Goal: Task Accomplishment & Management: Use online tool/utility

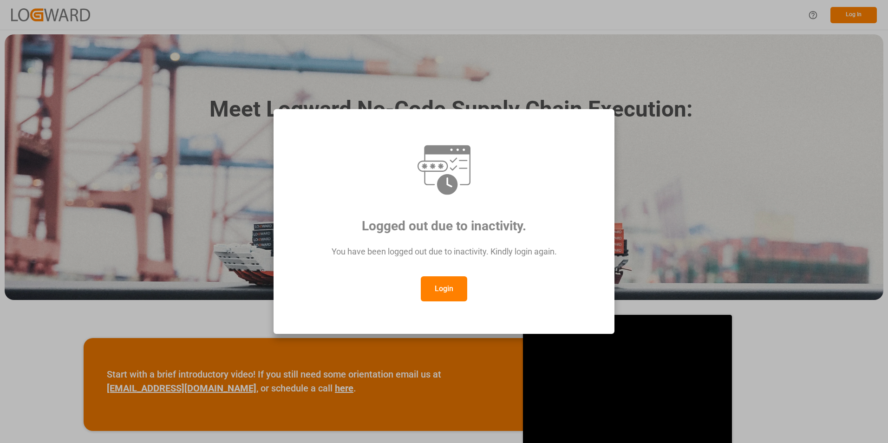
click at [450, 290] on button "Login" at bounding box center [444, 288] width 46 height 25
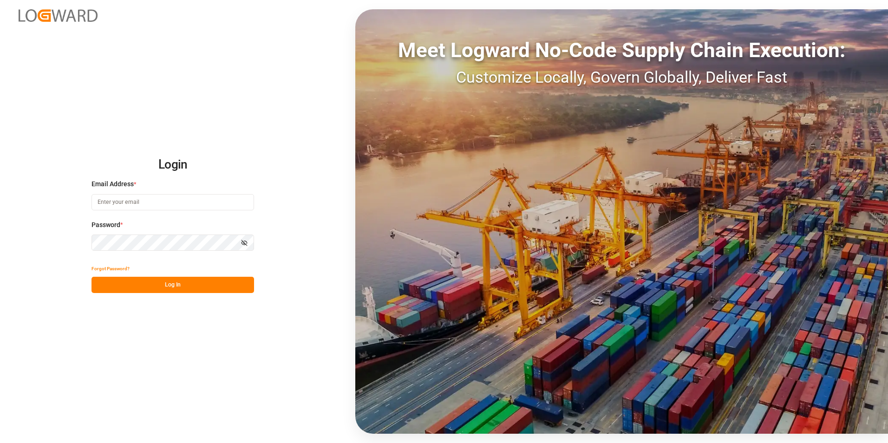
paste input "frrhe.reims-affretement@kuehne-nagel.com"
type input "frrhe.reims-affretement@kuehne-nagel.com"
click at [160, 279] on button "Log In" at bounding box center [172, 285] width 163 height 16
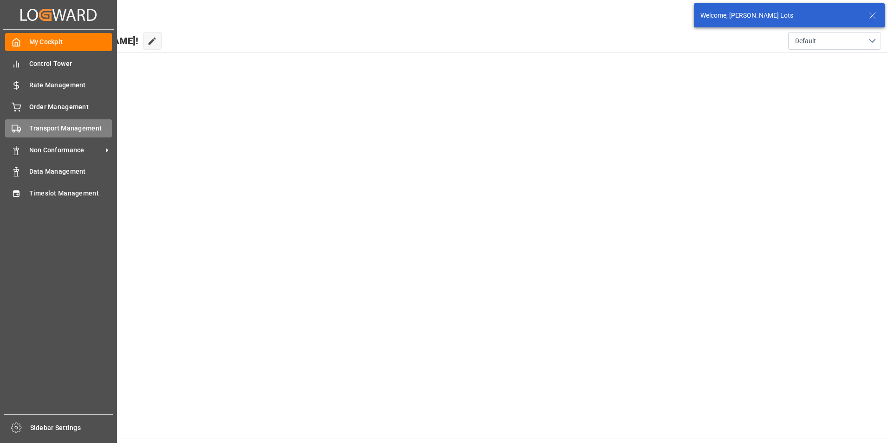
click at [59, 123] on div "Transport Management Transport Management" at bounding box center [58, 128] width 107 height 18
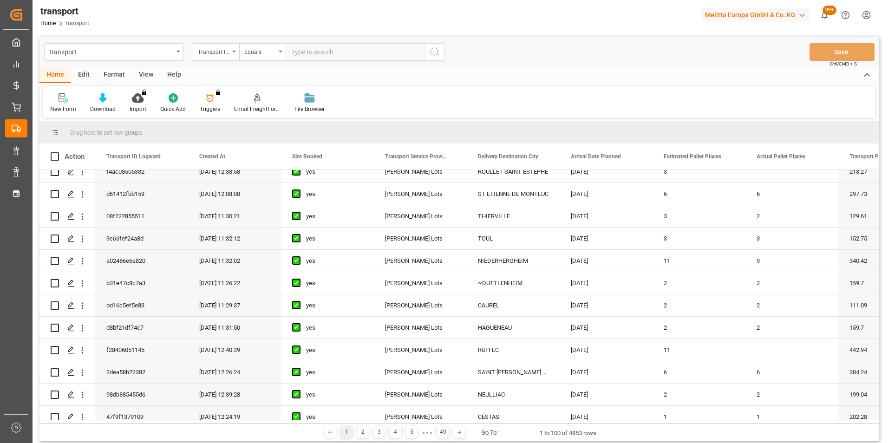
scroll to position [557, 0]
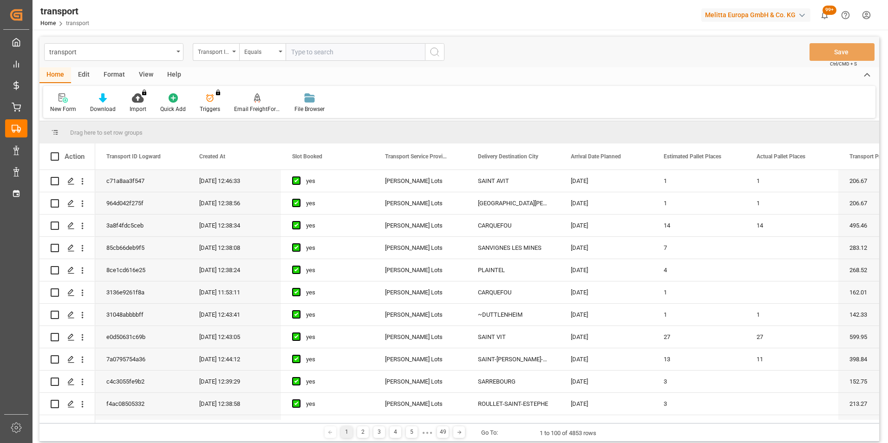
click at [359, 49] on input "text" at bounding box center [355, 52] width 139 height 18
click at [313, 54] on input "text" at bounding box center [355, 52] width 139 height 18
type input "20375800"
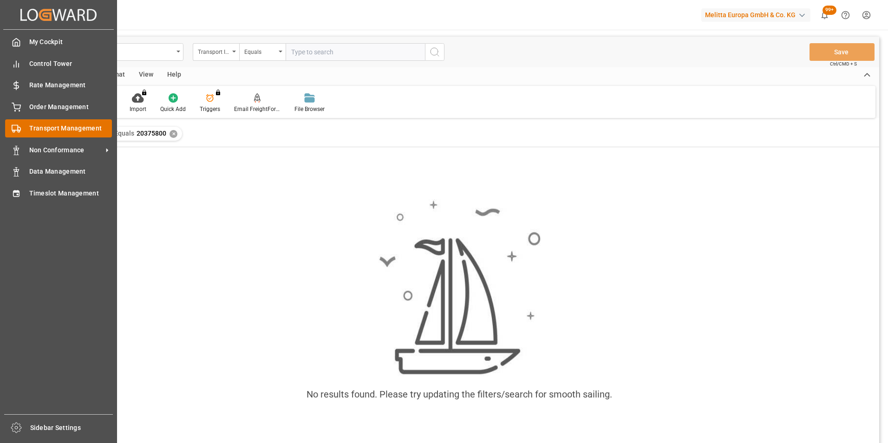
click at [22, 125] on div "Transport Management Transport Management" at bounding box center [58, 128] width 107 height 18
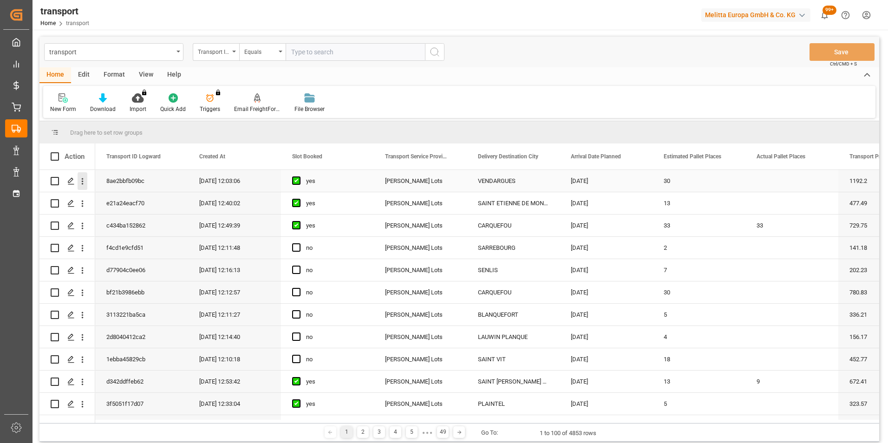
click at [81, 177] on icon "open menu" at bounding box center [83, 181] width 10 height 10
click at [138, 202] on span "Open in new tab" at bounding box center [143, 201] width 85 height 10
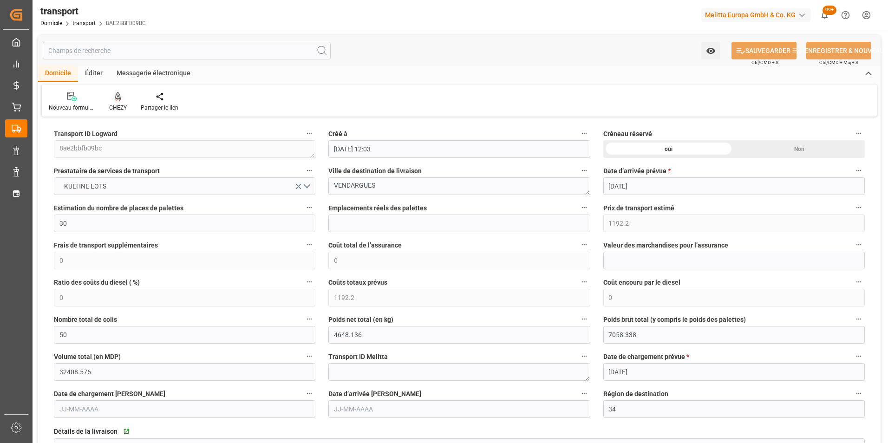
click at [118, 102] on div "CHEZY" at bounding box center [118, 101] width 32 height 20
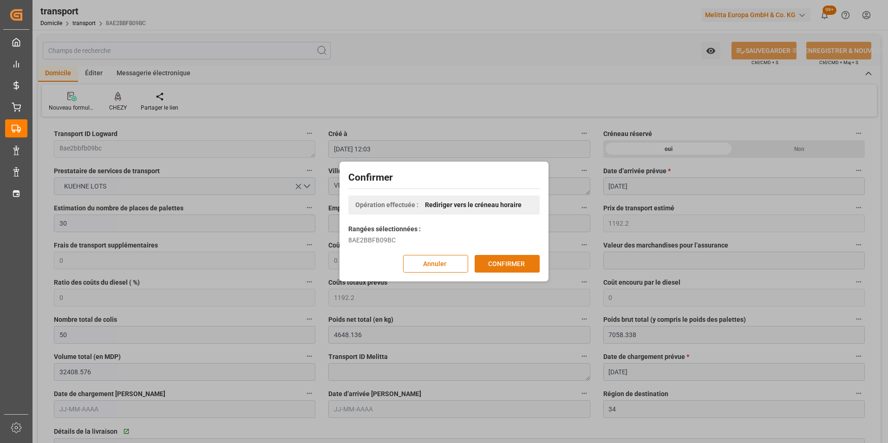
click at [511, 267] on button "CONFIRMER" at bounding box center [507, 264] width 65 height 18
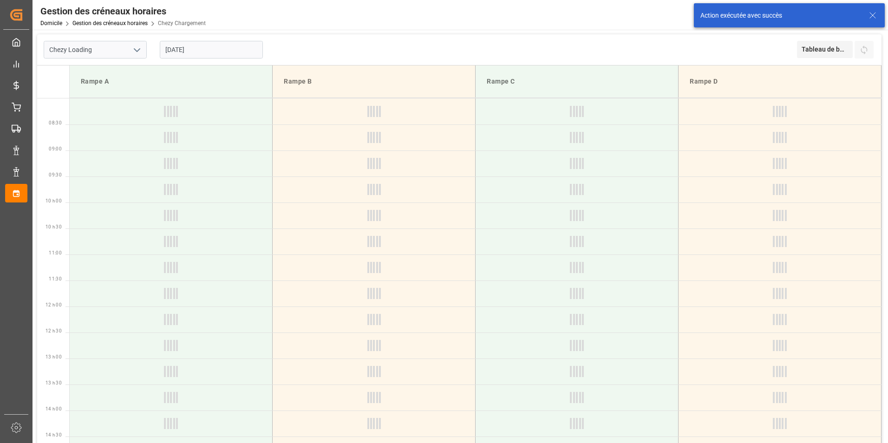
click at [179, 51] on input "[DATE]" at bounding box center [211, 50] width 103 height 18
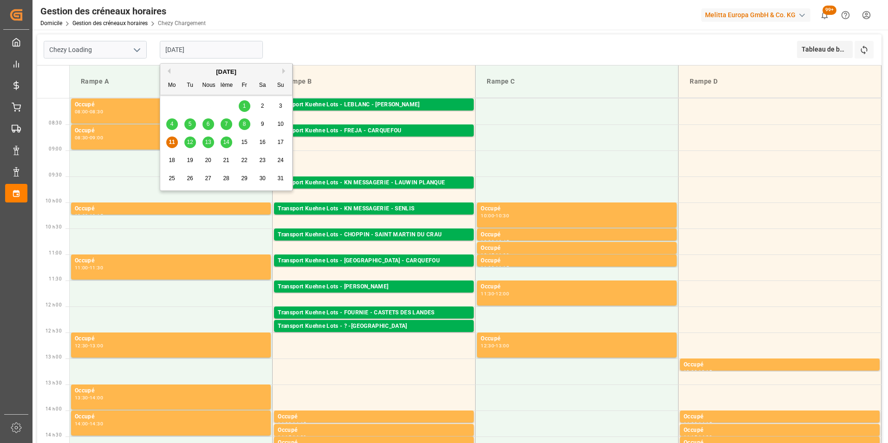
click at [190, 140] on span "12" at bounding box center [190, 142] width 6 height 7
type input "[DATE]"
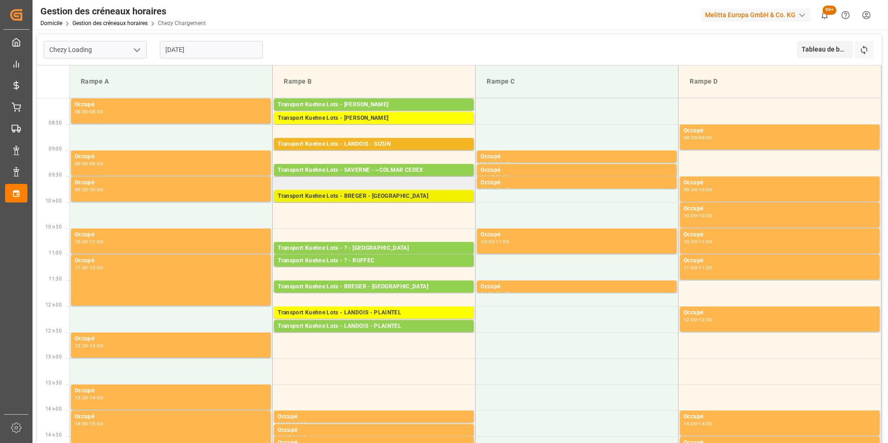
click at [398, 197] on div "Transport Kuehne Lots - BREGER - ST ETIENNE DE MONTLUC" at bounding box center [374, 196] width 192 height 9
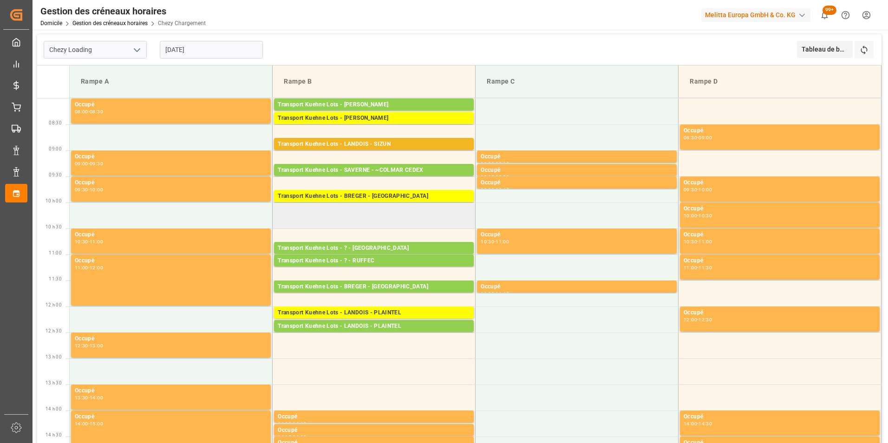
click at [393, 209] on td at bounding box center [374, 215] width 203 height 26
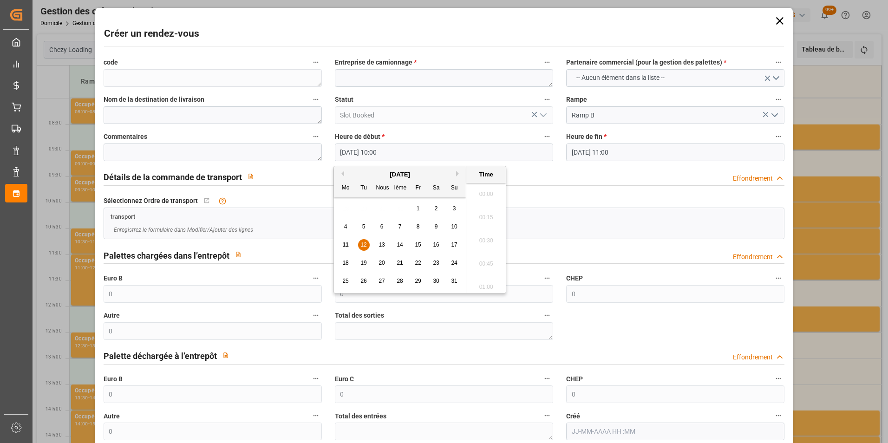
click at [382, 150] on input "12-08-2025 10:00" at bounding box center [444, 152] width 218 height 18
click at [362, 242] on span "12" at bounding box center [363, 244] width 6 height 7
click at [488, 259] on li "10:15" at bounding box center [485, 260] width 39 height 23
type input "12-08-2025 10:15"
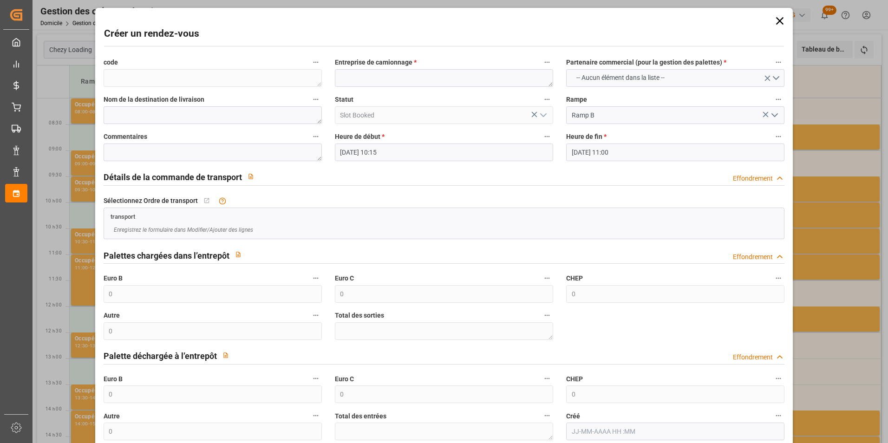
click at [598, 153] on input "12-08-2025 11:00" at bounding box center [675, 152] width 218 height 18
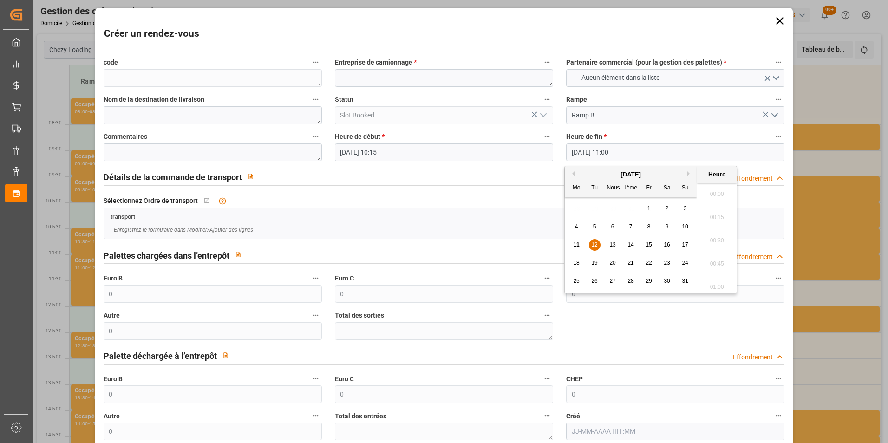
scroll to position [978, 0]
click at [593, 245] on span "12" at bounding box center [594, 244] width 6 height 7
click at [715, 191] on li "10:30" at bounding box center [716, 191] width 39 height 23
type input "12-08-2025 10:30"
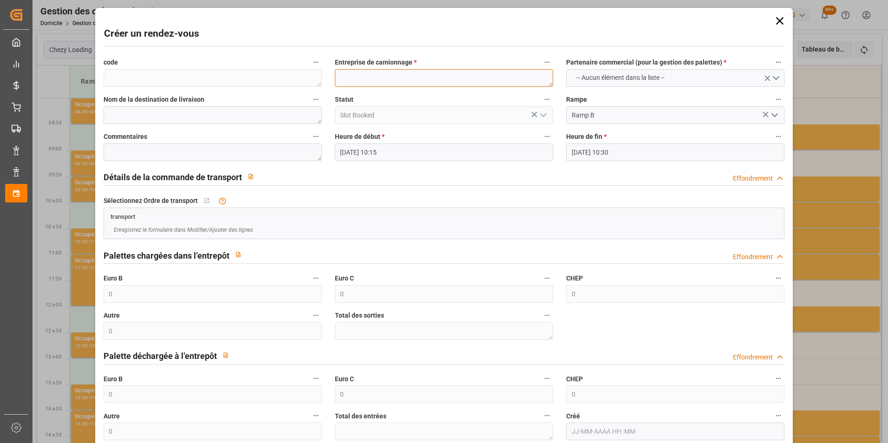
click at [381, 80] on textarea at bounding box center [444, 78] width 218 height 18
type textarea "LCT CHARGEMENT LE 12/08 A 8H"
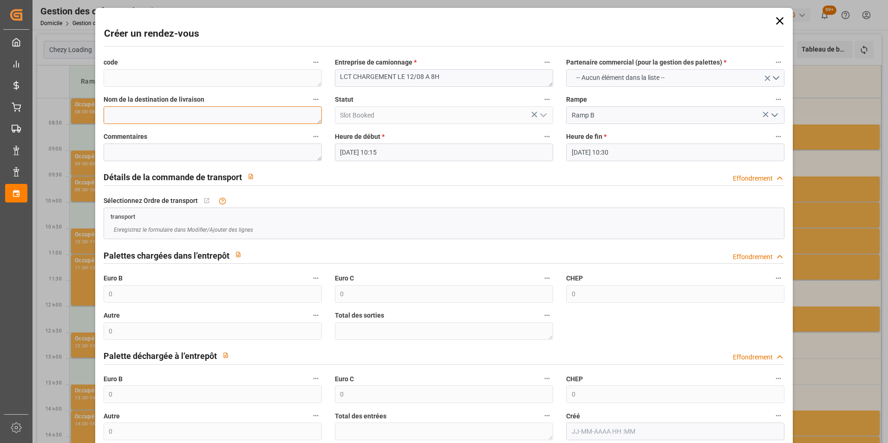
click at [171, 111] on textarea at bounding box center [213, 115] width 218 height 18
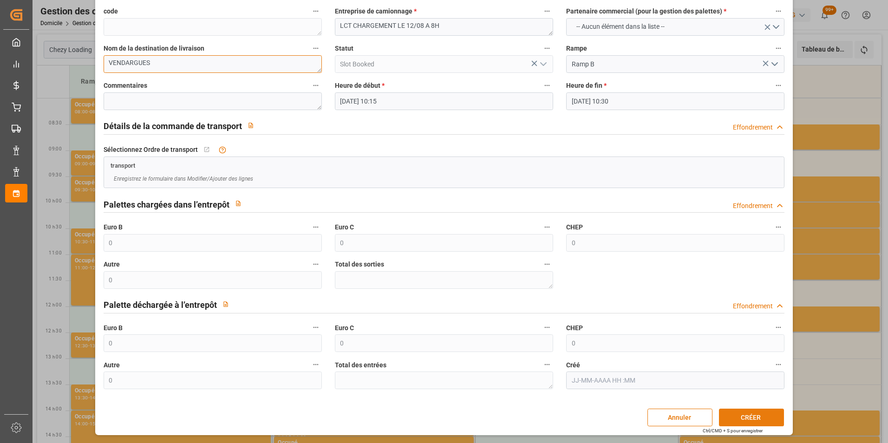
type textarea "VENDARGUES"
click at [749, 417] on button "CRÉER" at bounding box center [751, 418] width 65 height 18
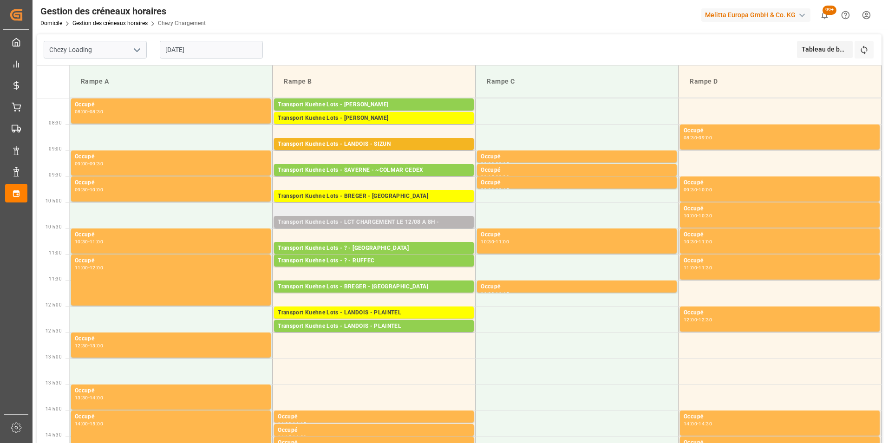
click at [403, 226] on div "Transport Kuehne Lots - LCT CHARGEMENT LE 12/08 A 8H -" at bounding box center [374, 222] width 192 height 9
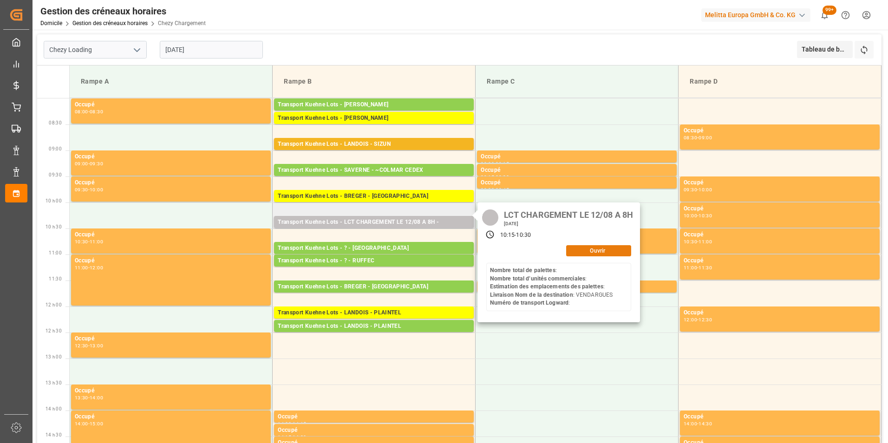
click at [580, 247] on button "Ouvrir" at bounding box center [598, 250] width 65 height 11
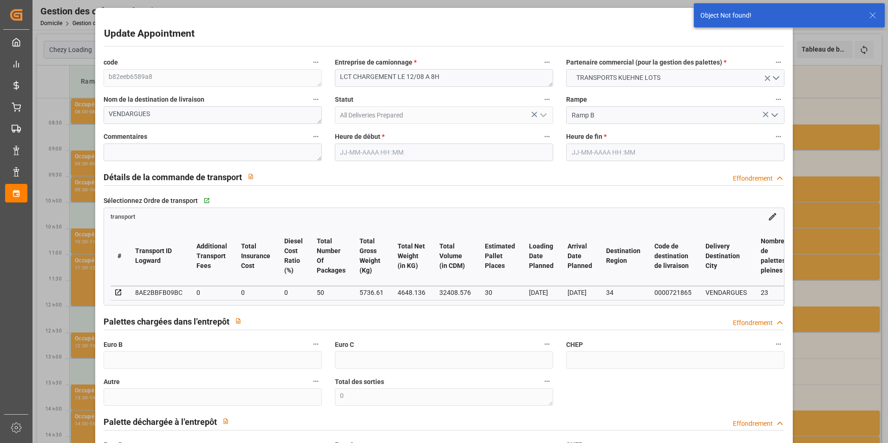
type input "12-08-2025 10:15"
type input "12-08-2025 10:30"
type input "11-08-2025 13:16"
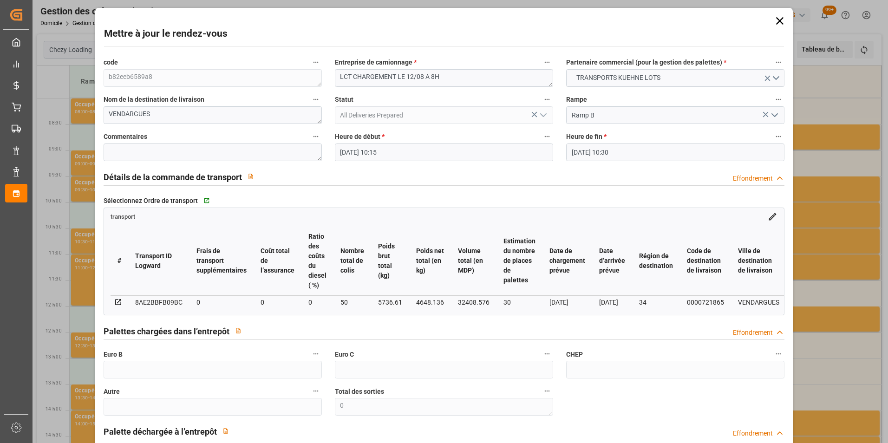
drag, startPoint x: 173, startPoint y: 314, endPoint x: 188, endPoint y: 315, distance: 14.9
click at [188, 315] on div "# Transport ID Logward Frais de transport supplémentaires Coût total de l’assur…" at bounding box center [444, 267] width 680 height 93
